Goal: Transaction & Acquisition: Obtain resource

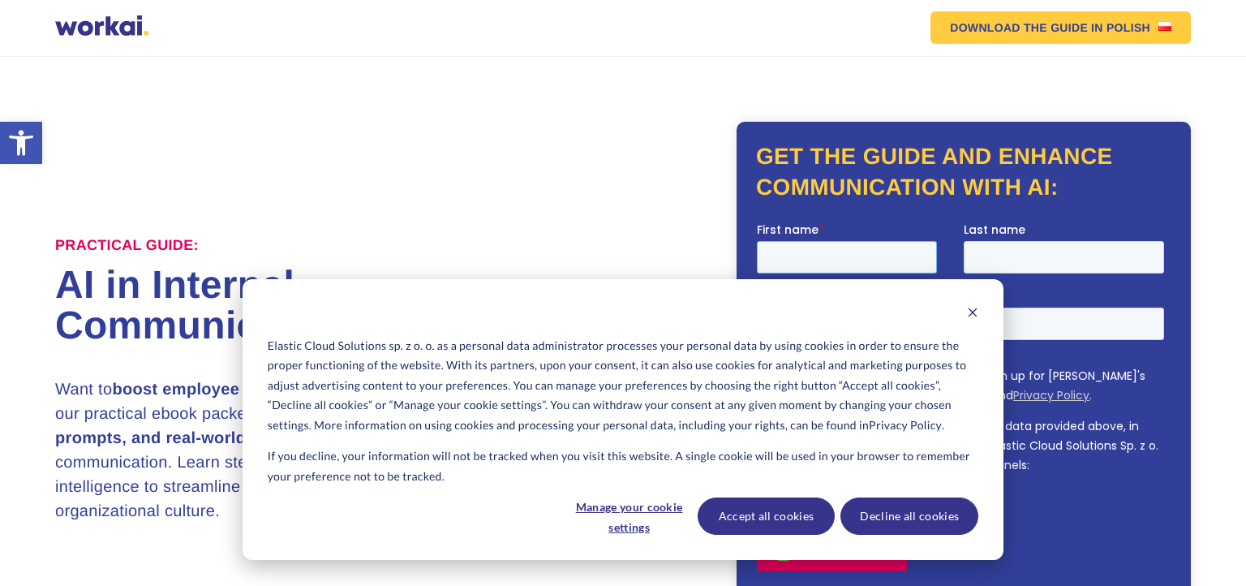
click at [826, 251] on input "First name *" at bounding box center [847, 256] width 180 height 32
type input "[DATE]"
type input "EDU"
click at [776, 520] on button "Accept all cookies" at bounding box center [767, 515] width 138 height 37
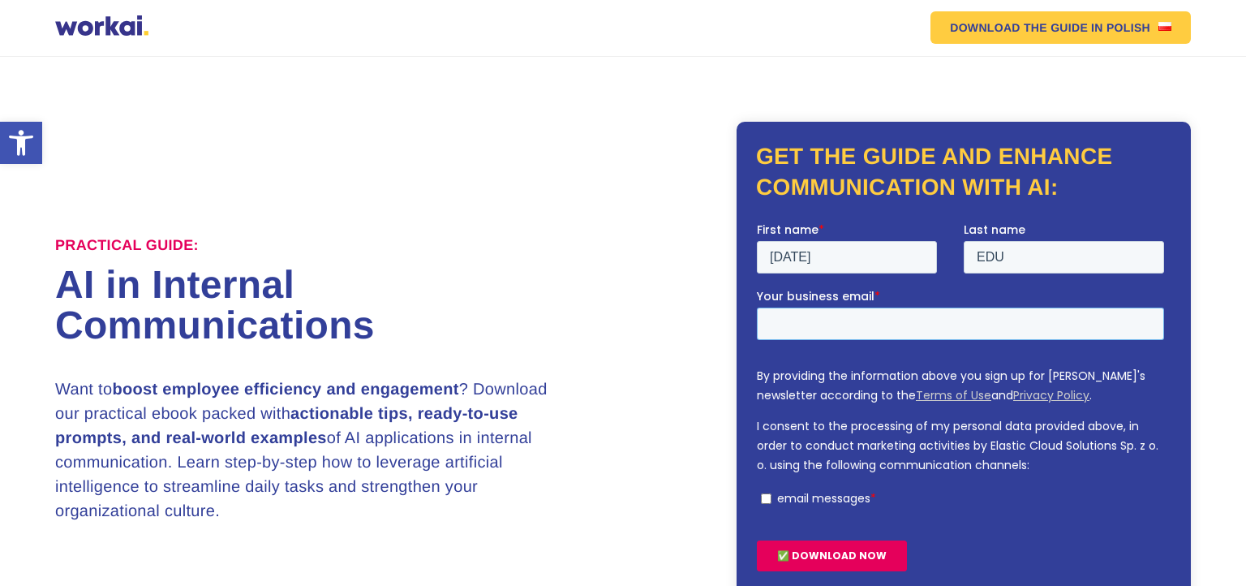
click at [802, 333] on input "Your business email *" at bounding box center [960, 323] width 407 height 32
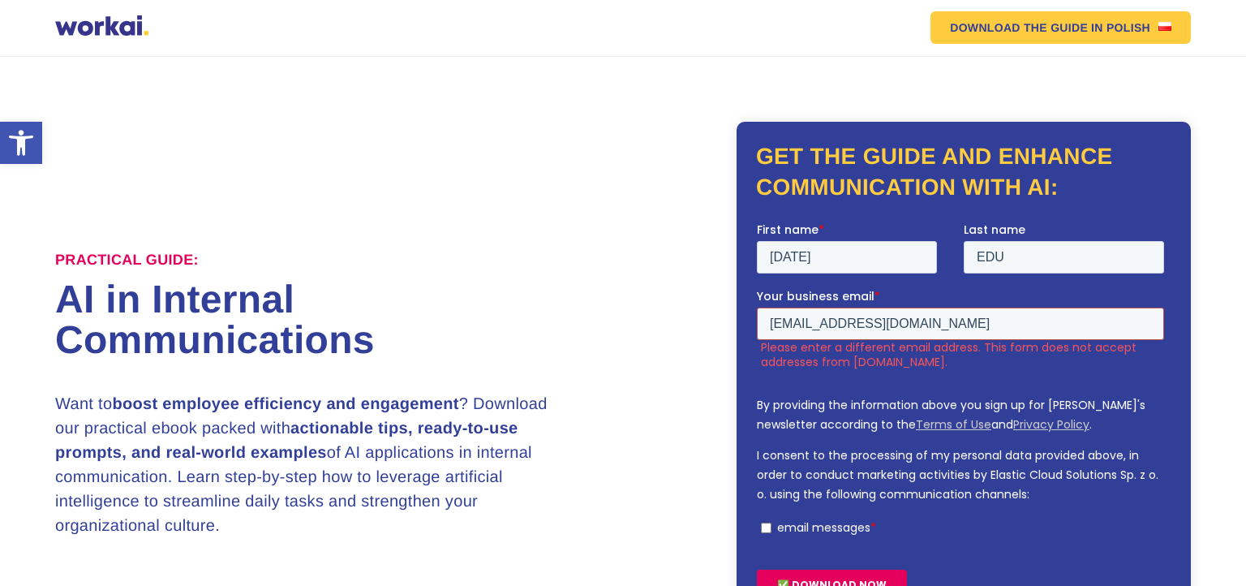
type input "[EMAIL_ADDRESS][DOMAIN_NAME]"
click at [765, 530] on input "email messages *" at bounding box center [766, 527] width 11 height 11
checkbox input "true"
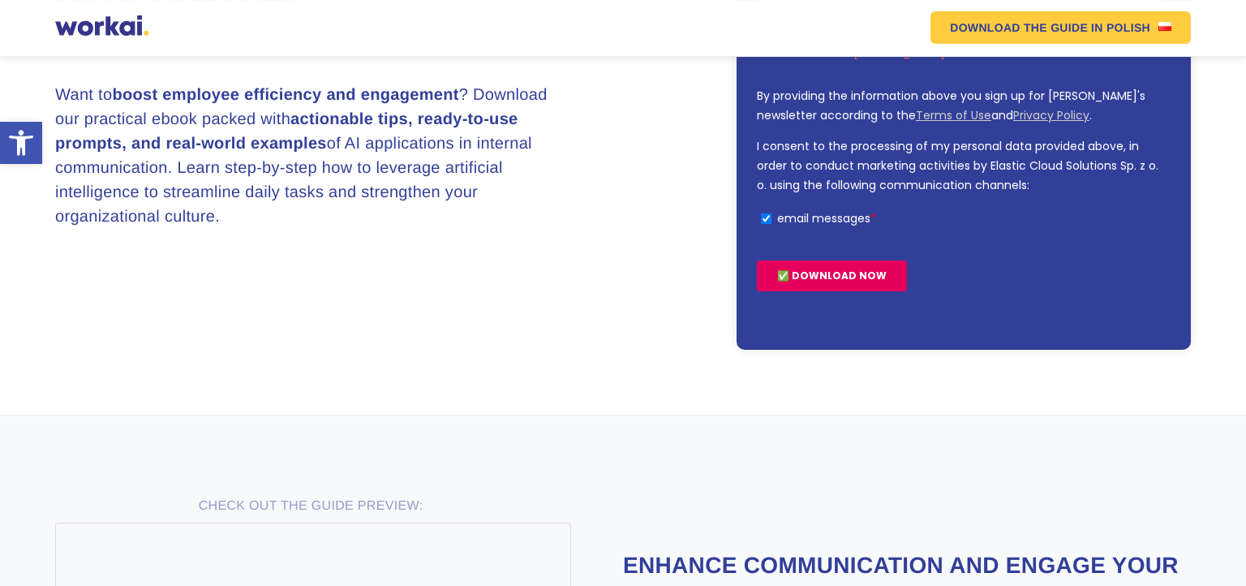
scroll to position [289, 0]
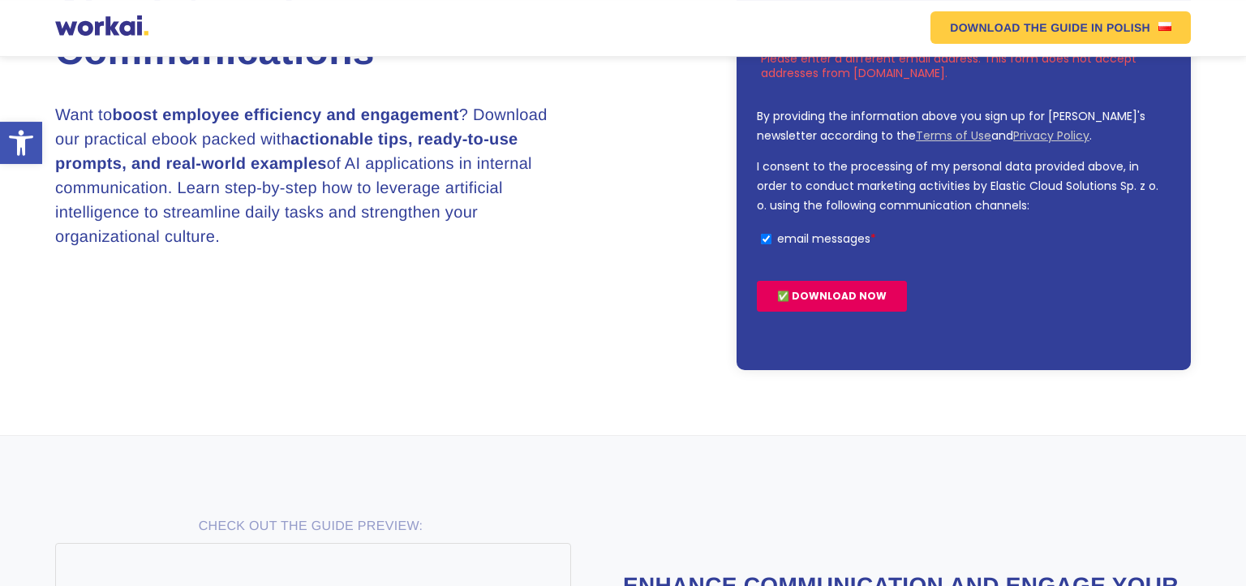
click at [862, 298] on input "✅ DOWNLOAD NOW" at bounding box center [832, 296] width 150 height 31
click at [799, 299] on input "✅ DOWNLOAD NOW" at bounding box center [832, 296] width 150 height 31
click at [808, 298] on input "✅ DOWNLOAD NOW" at bounding box center [832, 296] width 150 height 31
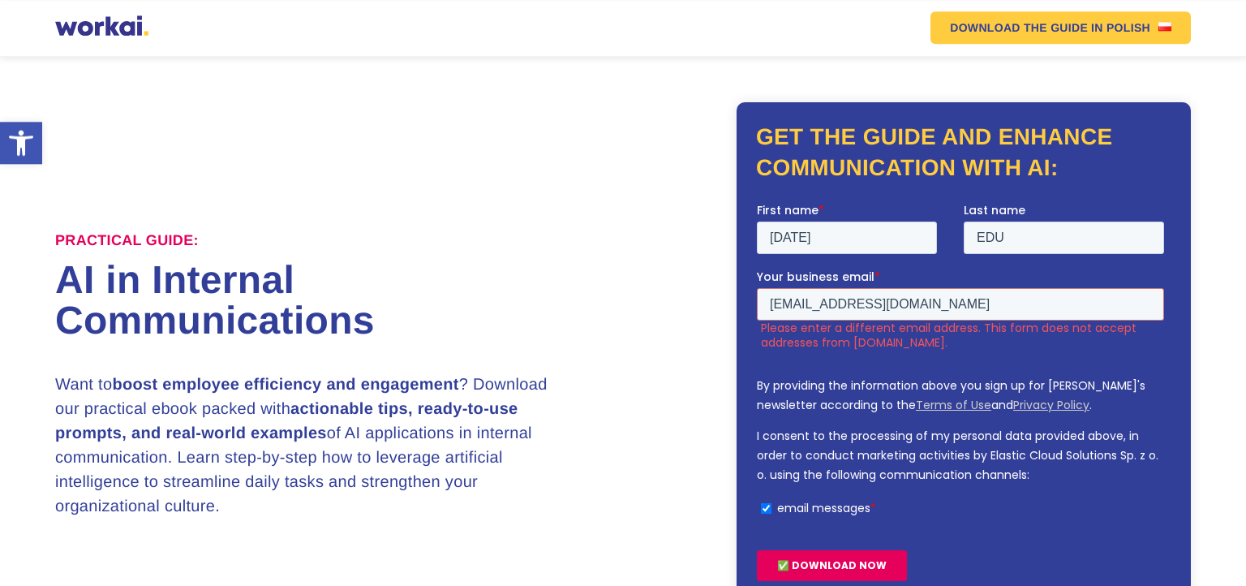
scroll to position [19, 0]
click at [927, 301] on input "[EMAIL_ADDRESS][DOMAIN_NAME]" at bounding box center [960, 304] width 407 height 32
type input "[EMAIL_ADDRESS][DOMAIN_NAME]"
click at [840, 573] on input "✅ DOWNLOAD NOW" at bounding box center [832, 565] width 150 height 31
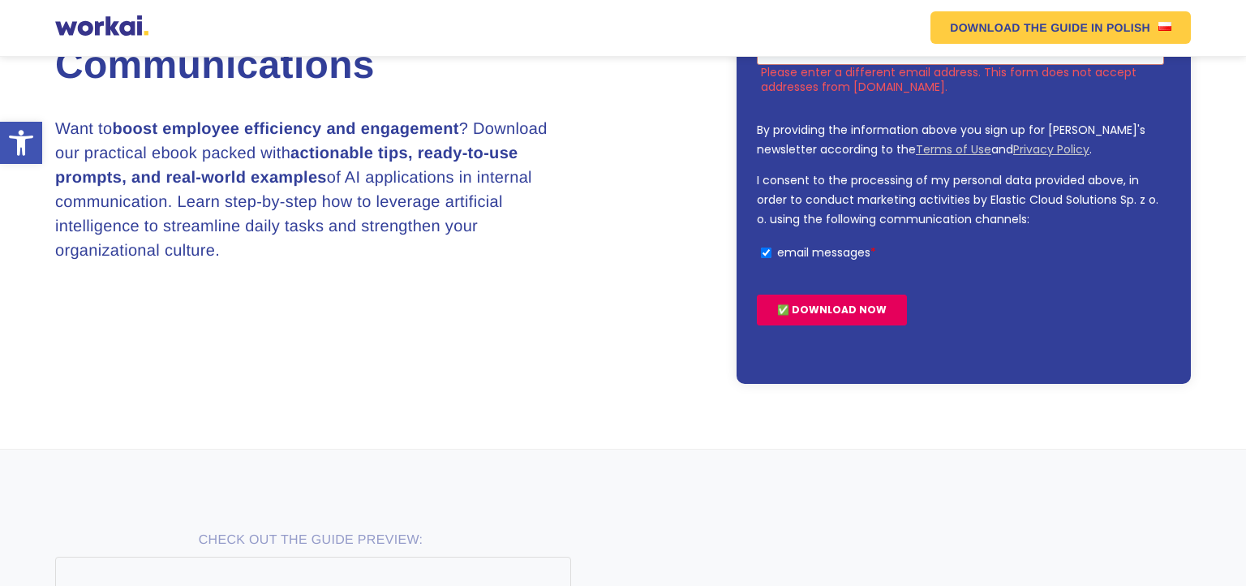
scroll to position [274, 0]
click at [845, 300] on input "✅ DOWNLOAD NOW" at bounding box center [832, 310] width 150 height 31
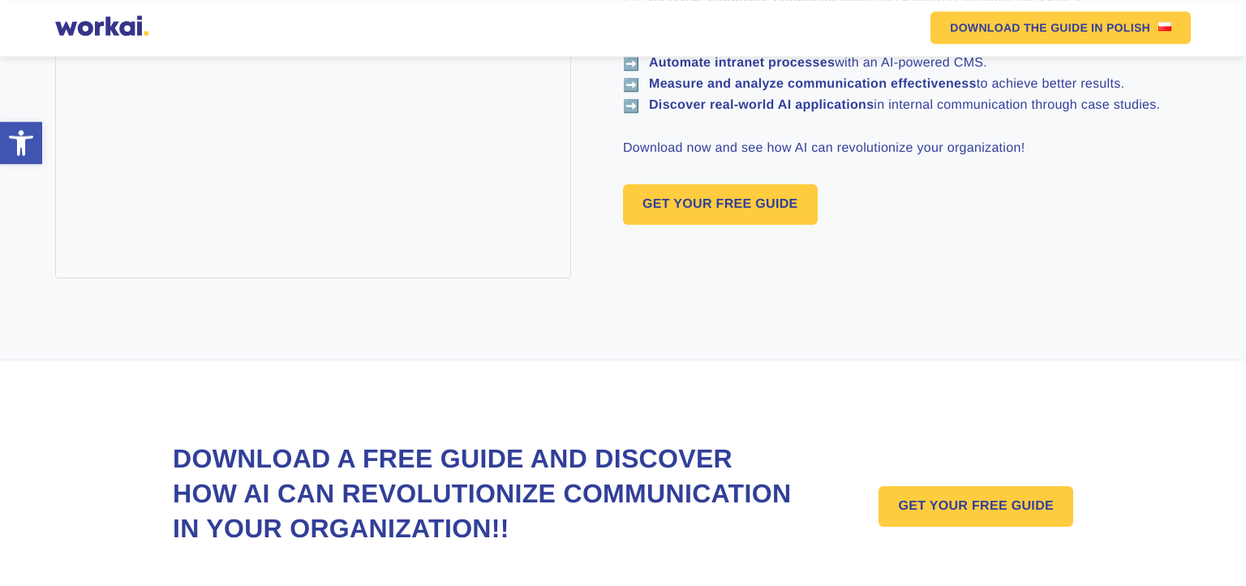
scroll to position [1253, 0]
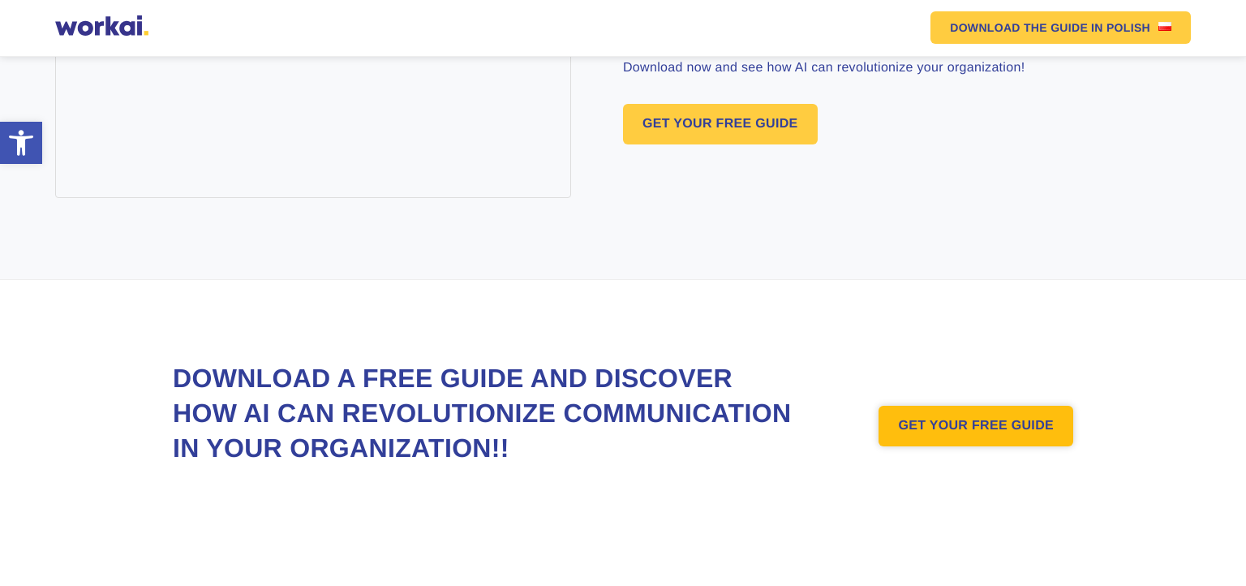
click at [963, 406] on link "GET YOUR FREE GUIDE" at bounding box center [975, 426] width 195 height 41
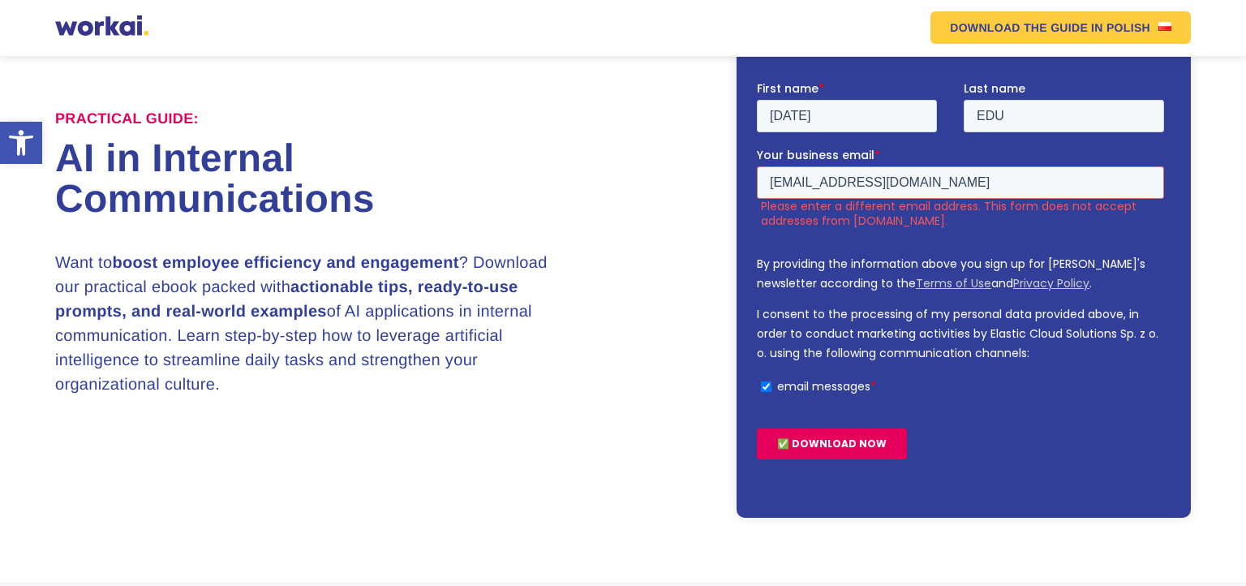
scroll to position [140, 0]
